Goal: Task Accomplishment & Management: Complete application form

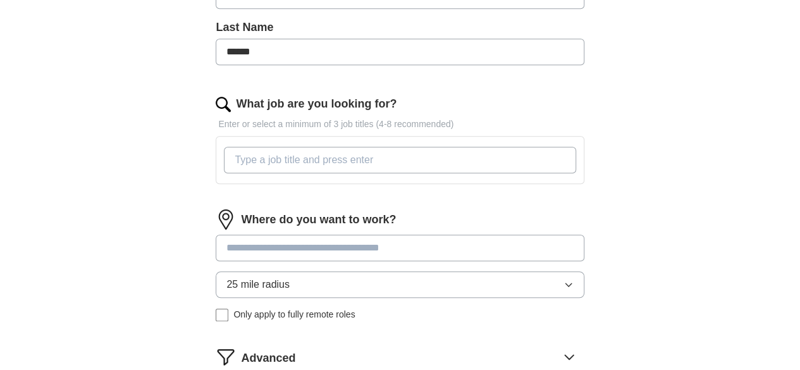
click at [332, 170] on input "What job are you looking for?" at bounding box center [400, 160] width 352 height 27
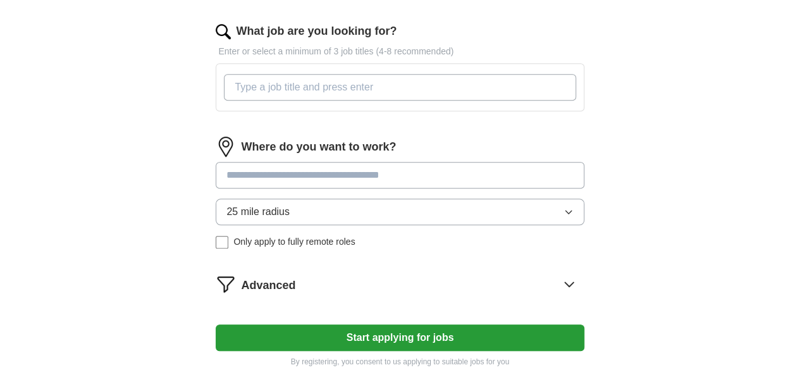
scroll to position [506, 0]
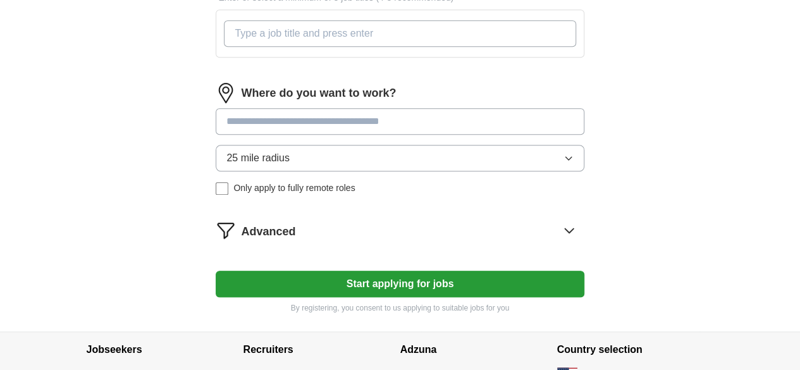
click at [342, 113] on div "Where do you want to work? 25 mile radius Only apply to fully remote roles" at bounding box center [400, 144] width 368 height 122
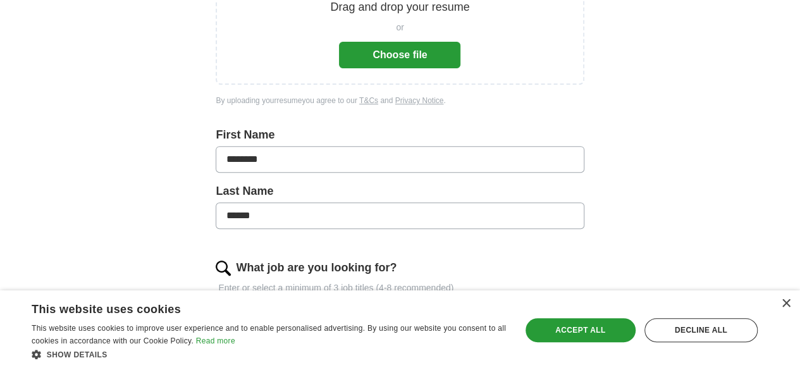
scroll to position [190, 0]
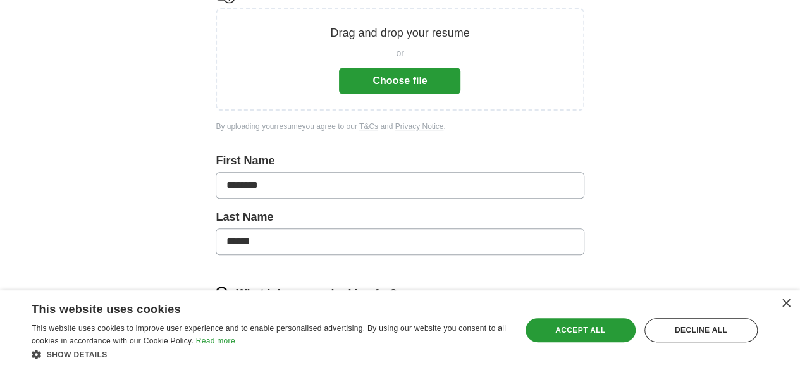
click at [425, 71] on button "Choose file" at bounding box center [399, 81] width 121 height 27
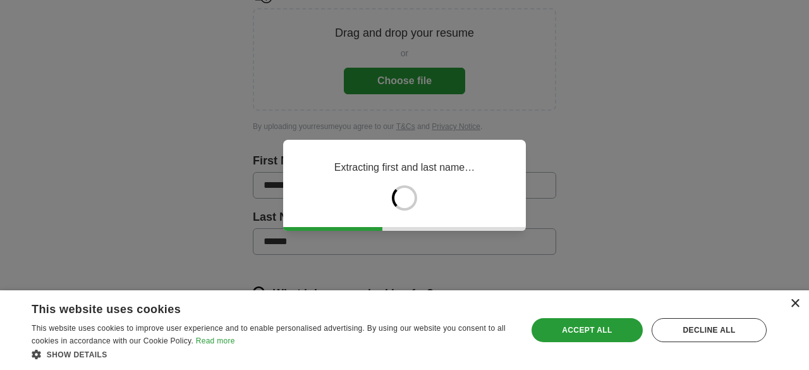
click at [796, 304] on div "×" at bounding box center [794, 303] width 9 height 9
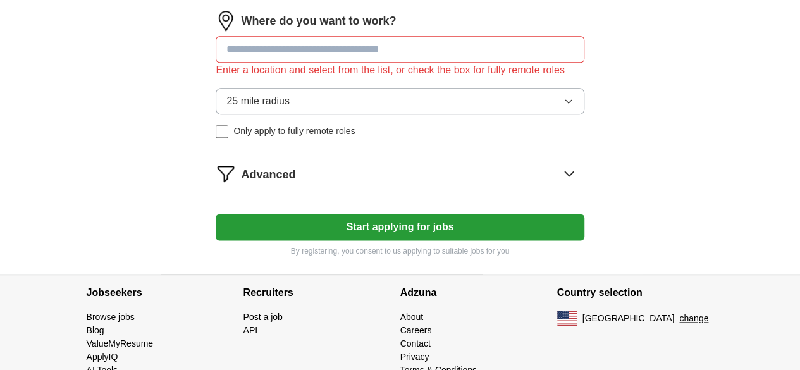
scroll to position [721, 0]
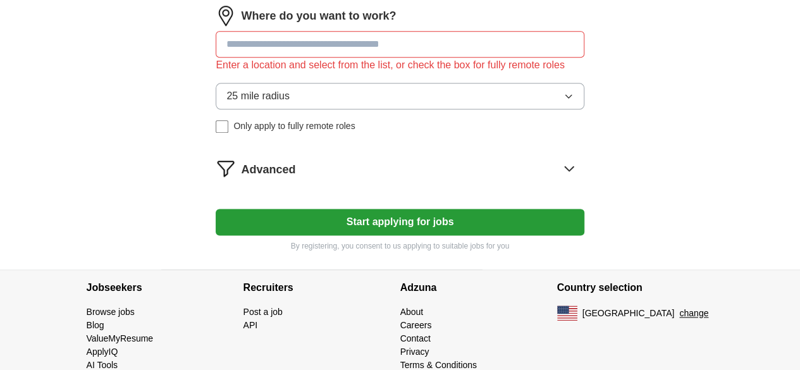
click at [307, 58] on input at bounding box center [400, 44] width 368 height 27
paste input "**********"
type input "**********"
click at [396, 235] on button "Start applying for jobs" at bounding box center [400, 222] width 368 height 27
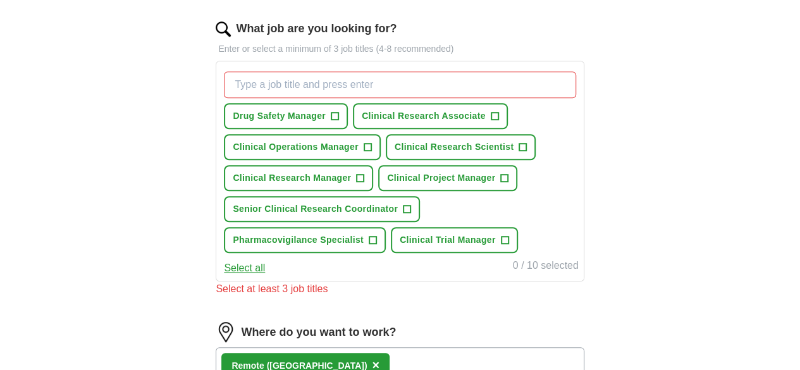
scroll to position [341, 0]
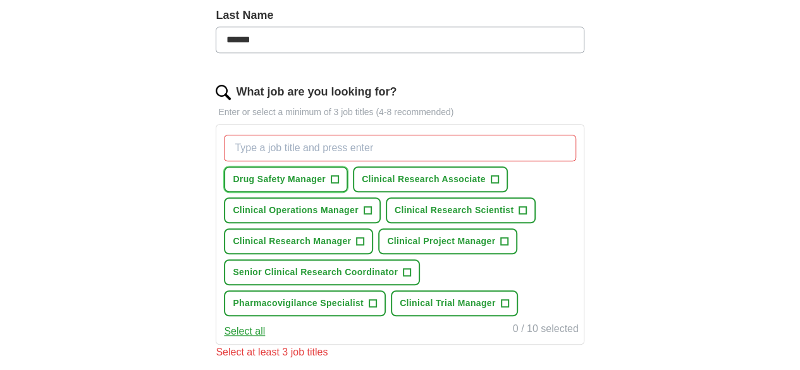
click at [318, 178] on span "Drug Safety Manager" at bounding box center [279, 179] width 93 height 13
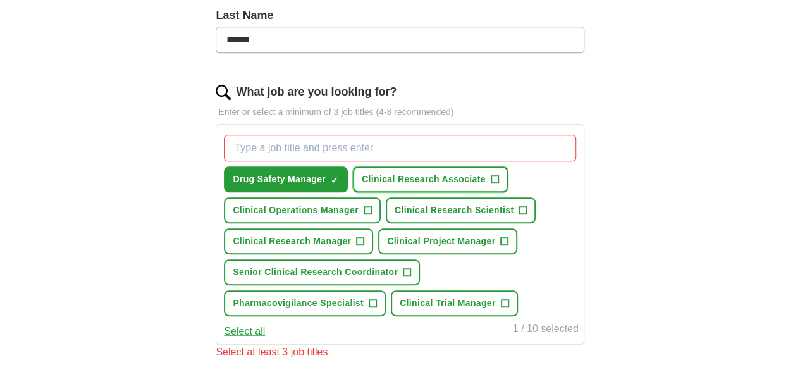
click at [453, 179] on span "Clinical Research Associate" at bounding box center [424, 179] width 124 height 13
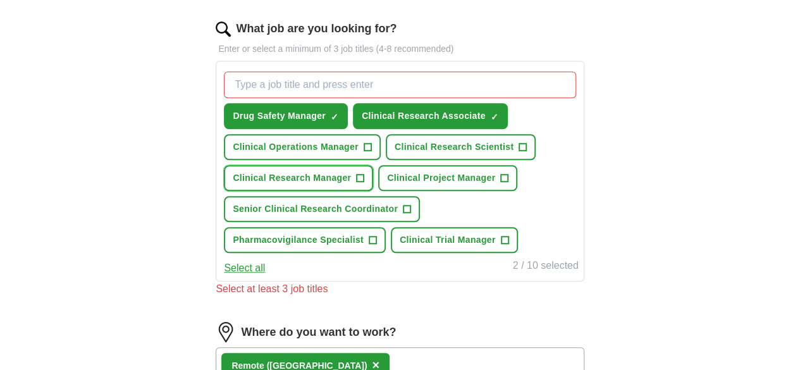
click at [338, 191] on button "Clinical Research Manager +" at bounding box center [298, 178] width 149 height 26
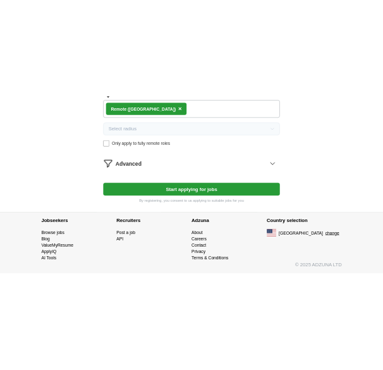
scroll to position [724, 0]
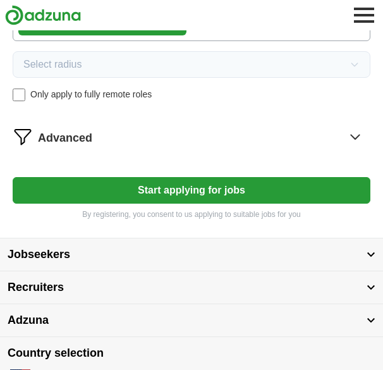
click at [228, 191] on button "Start applying for jobs" at bounding box center [192, 190] width 358 height 27
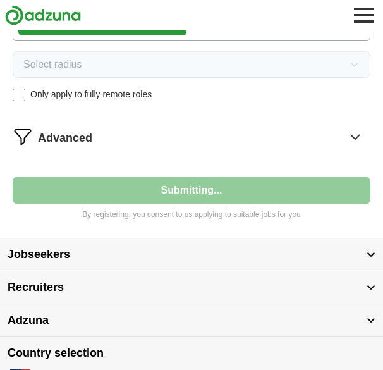
select select "**"
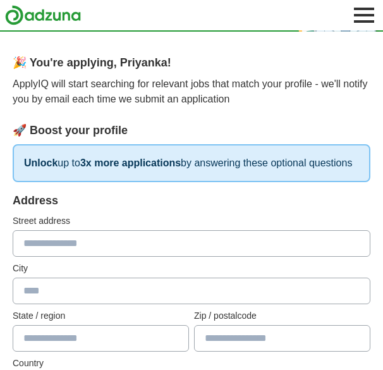
scroll to position [51, 0]
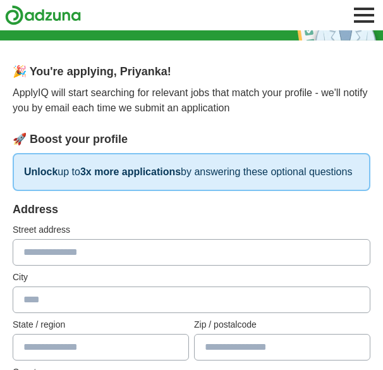
click at [32, 261] on input "text" at bounding box center [192, 252] width 358 height 27
type input "**********"
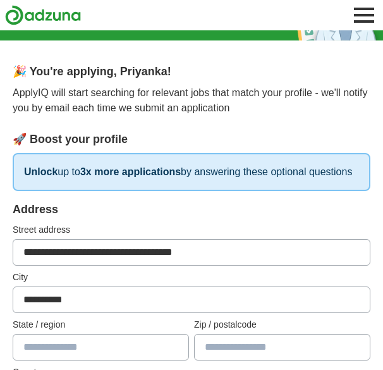
type input "**"
type input "*****"
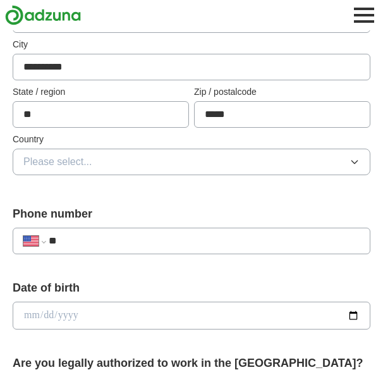
scroll to position [304, 0]
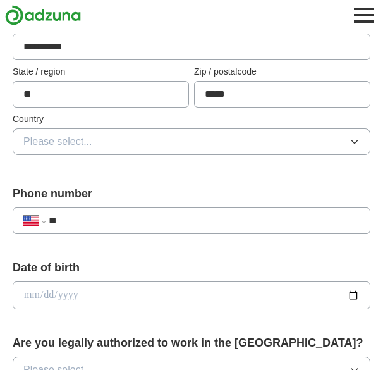
click at [40, 149] on span "Please select..." at bounding box center [57, 141] width 69 height 15
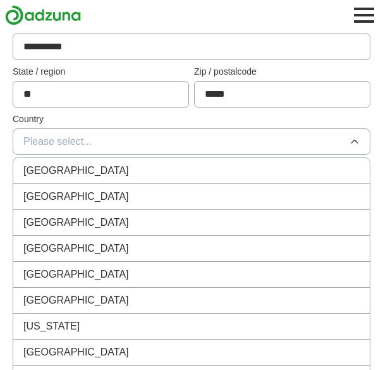
click at [75, 178] on span "[GEOGRAPHIC_DATA]" at bounding box center [76, 170] width 106 height 15
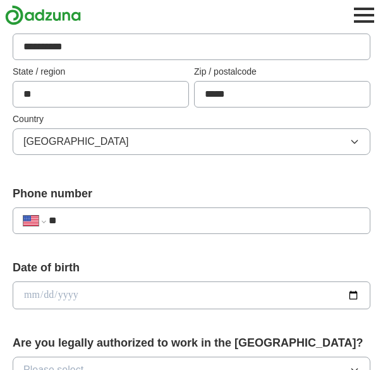
click at [79, 149] on span "[GEOGRAPHIC_DATA]" at bounding box center [76, 141] width 106 height 15
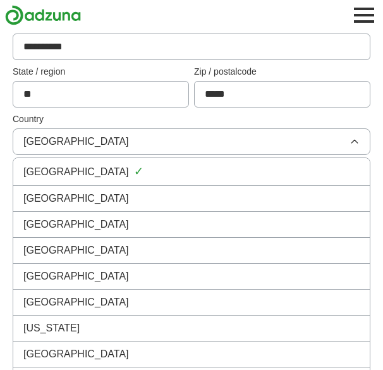
click at [72, 206] on span "[GEOGRAPHIC_DATA]" at bounding box center [76, 198] width 106 height 15
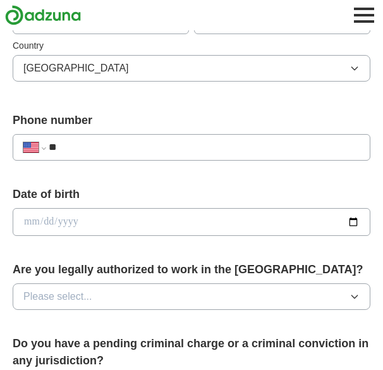
scroll to position [493, 0]
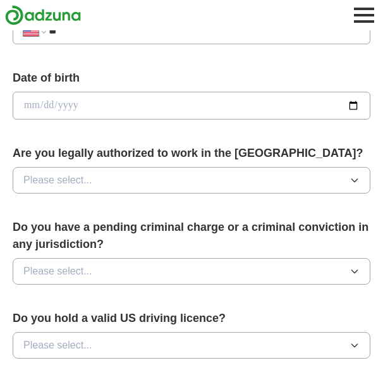
click at [141, 190] on button "Please select..." at bounding box center [192, 180] width 358 height 27
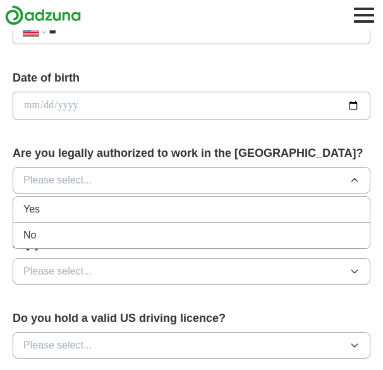
click at [61, 223] on li "Yes" at bounding box center [191, 210] width 357 height 26
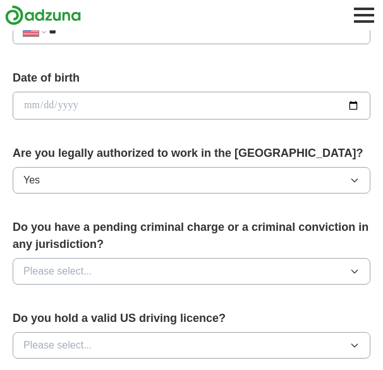
click at [77, 268] on div "Do you have a pending criminal charge or a criminal conviction in any jurisdict…" at bounding box center [192, 257] width 358 height 76
click at [75, 279] on span "Please select..." at bounding box center [57, 271] width 69 height 15
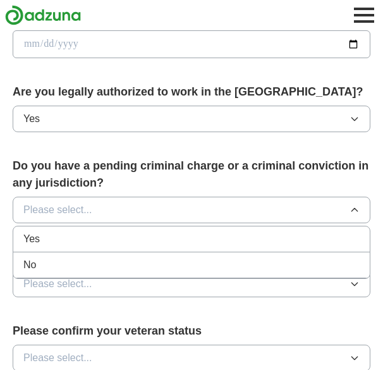
scroll to position [620, 0]
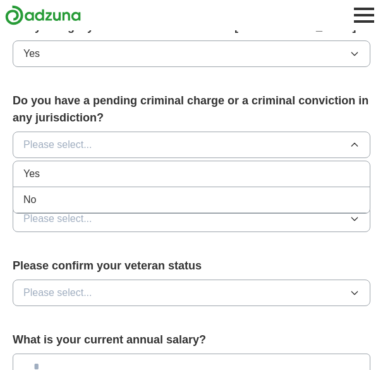
click at [49, 207] on div "No" at bounding box center [191, 199] width 336 height 15
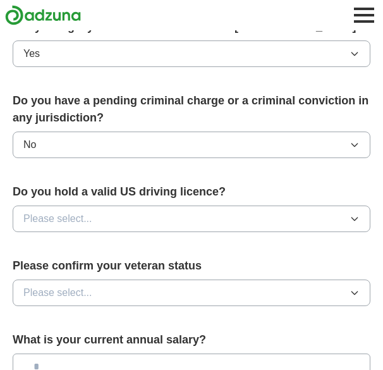
click at [52, 226] on span "Please select..." at bounding box center [57, 218] width 69 height 15
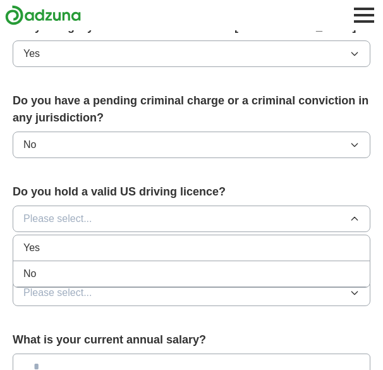
click at [55, 281] on div "No" at bounding box center [191, 273] width 336 height 15
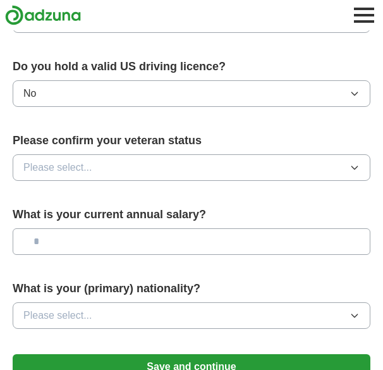
scroll to position [746, 0]
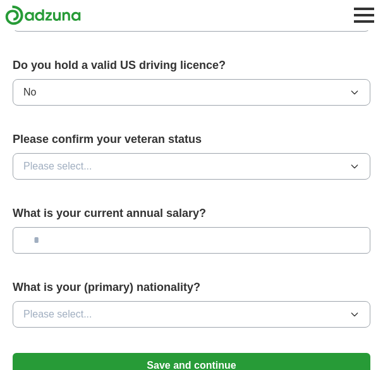
click at [158, 99] on button "No" at bounding box center [192, 92] width 358 height 27
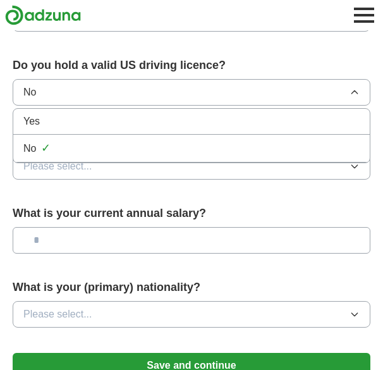
click at [44, 129] on div "Yes" at bounding box center [191, 121] width 336 height 15
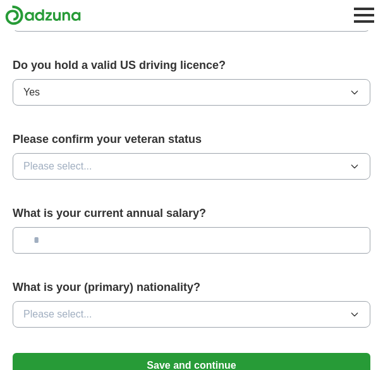
click at [51, 173] on span "Please select..." at bounding box center [57, 166] width 69 height 15
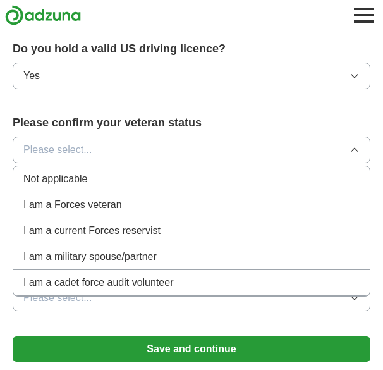
scroll to position [809, 0]
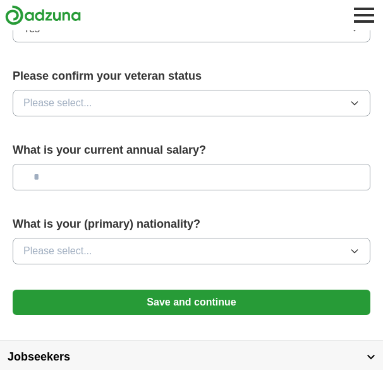
click at [99, 261] on button "Please select..." at bounding box center [192, 251] width 358 height 27
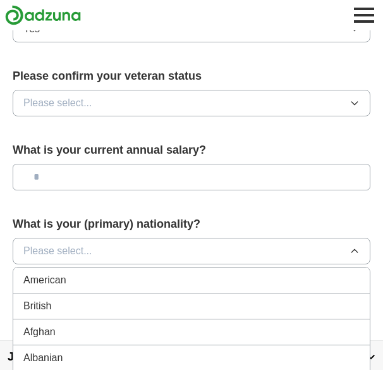
click at [106, 183] on input "text" at bounding box center [192, 177] width 358 height 27
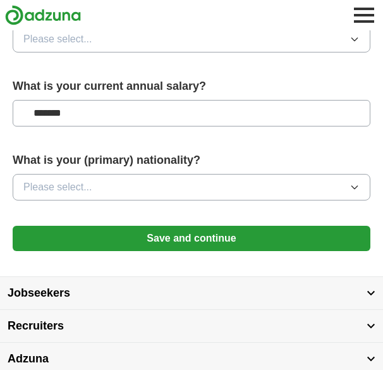
scroll to position [936, 0]
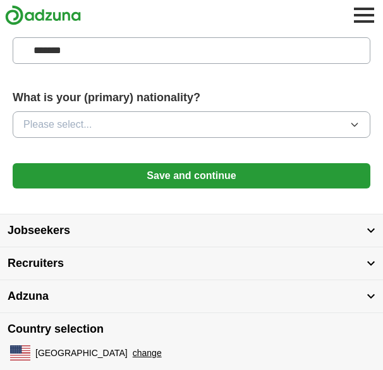
type input "*******"
click at [128, 137] on button "Please select..." at bounding box center [192, 124] width 358 height 27
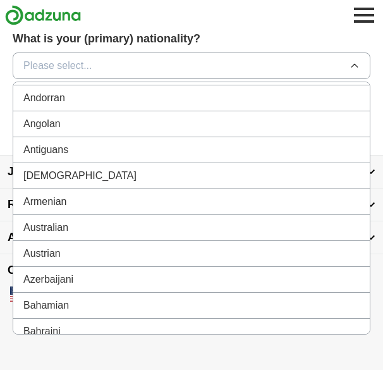
scroll to position [0, 0]
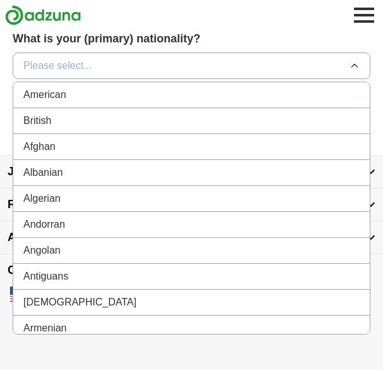
click at [111, 93] on div "American" at bounding box center [191, 94] width 336 height 15
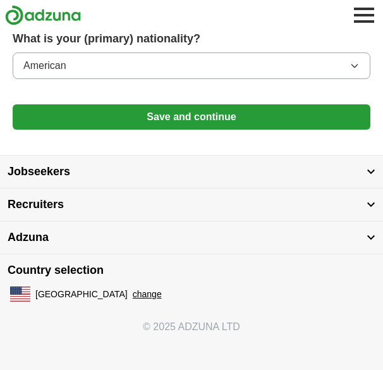
click at [216, 113] on button "Save and continue" at bounding box center [192, 116] width 358 height 25
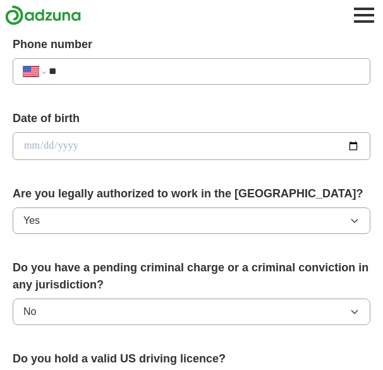
scroll to position [434, 0]
